Goal: Transaction & Acquisition: Purchase product/service

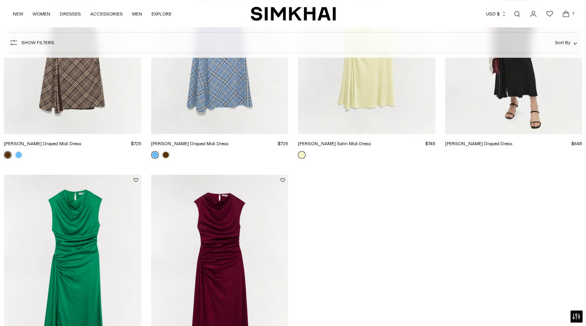
scroll to position [308, 0]
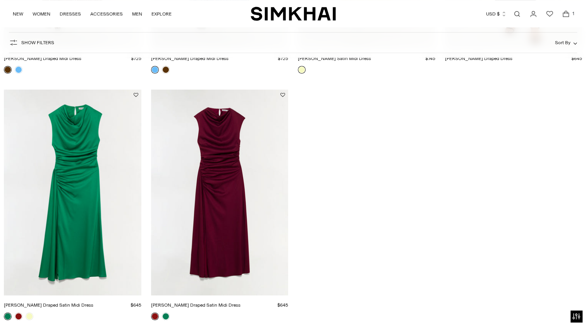
click at [93, 303] on link "[PERSON_NAME] Draped Satin Midi Dress" at bounding box center [48, 305] width 89 height 5
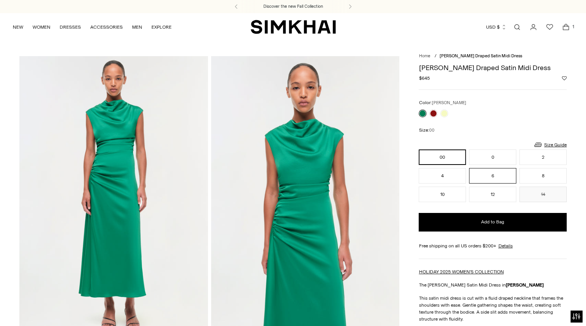
click at [498, 175] on button "6" at bounding box center [492, 175] width 47 height 15
